Goal: Task Accomplishment & Management: Complete application form

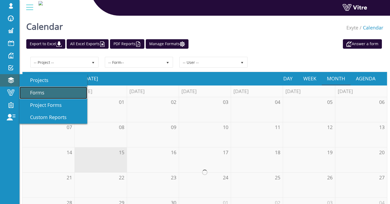
click at [38, 91] on span "Forms" at bounding box center [34, 92] width 21 height 7
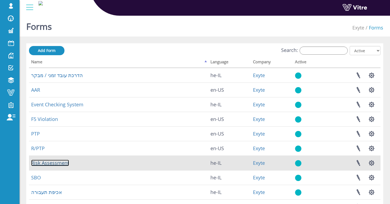
click at [44, 162] on link "Risk Assessment" at bounding box center [50, 163] width 38 height 7
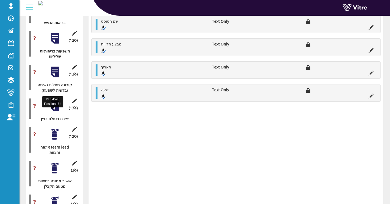
scroll to position [2366, 0]
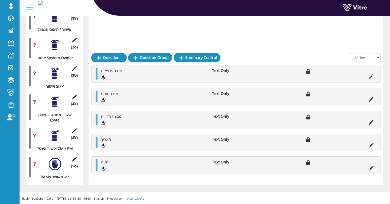
click at [55, 166] on div at bounding box center [55, 164] width 12 height 12
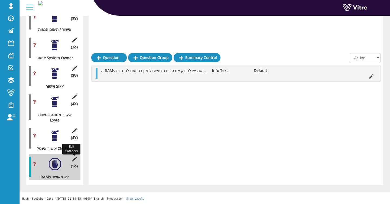
click at [74, 157] on icon at bounding box center [74, 159] width 7 height 5
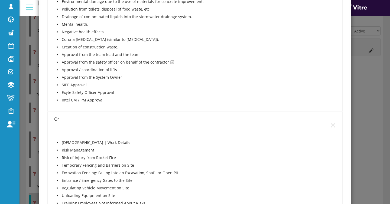
scroll to position [604, 0]
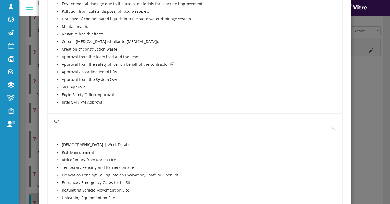
click at [27, 123] on div "× Edit Category Name RAMs לא מאושר Image 94 94 Presentation Conditional 5 Set D…" at bounding box center [195, 102] width 390 height 204
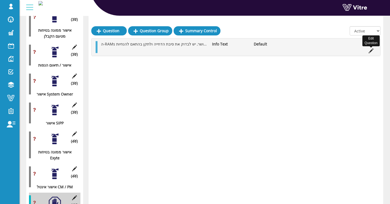
click at [373, 52] on icon at bounding box center [371, 50] width 5 height 5
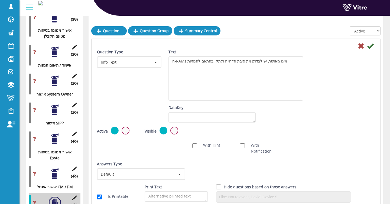
drag, startPoint x: 300, startPoint y: 66, endPoint x: 296, endPoint y: 100, distance: 34.2
click at [296, 100] on textarea "ה-RAMs אינו מאושר, יש לבדוק את סיבת הדחייה ולתקן בהתאם להנחיות" at bounding box center [236, 78] width 135 height 44
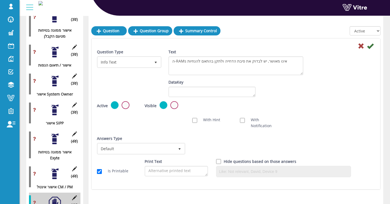
drag, startPoint x: 300, startPoint y: 100, endPoint x: 299, endPoint y: 75, distance: 25.5
click at [299, 75] on textarea "ה-RAMs אינו מאושר, יש לבדוק את סיבת הדחייה ולתקן בהתאם להנחיות" at bounding box center [236, 65] width 135 height 19
click at [360, 45] on icon at bounding box center [361, 46] width 7 height 7
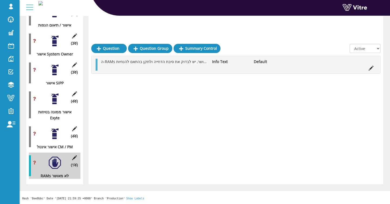
scroll to position [2437, 0]
